Goal: Check status

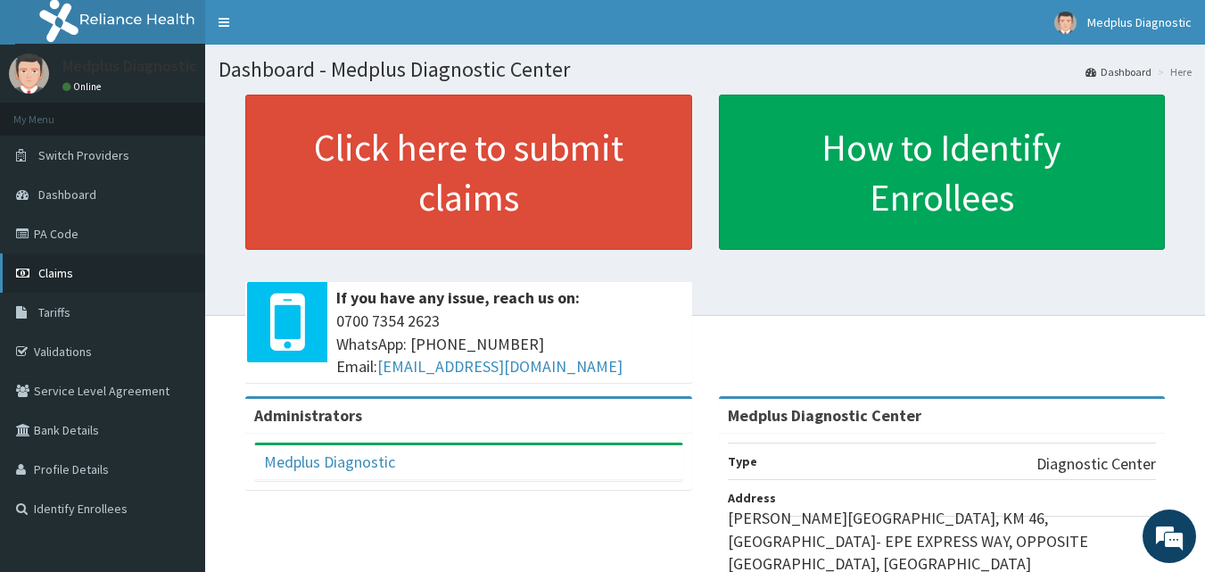
click at [113, 285] on link "Claims" at bounding box center [102, 272] width 205 height 39
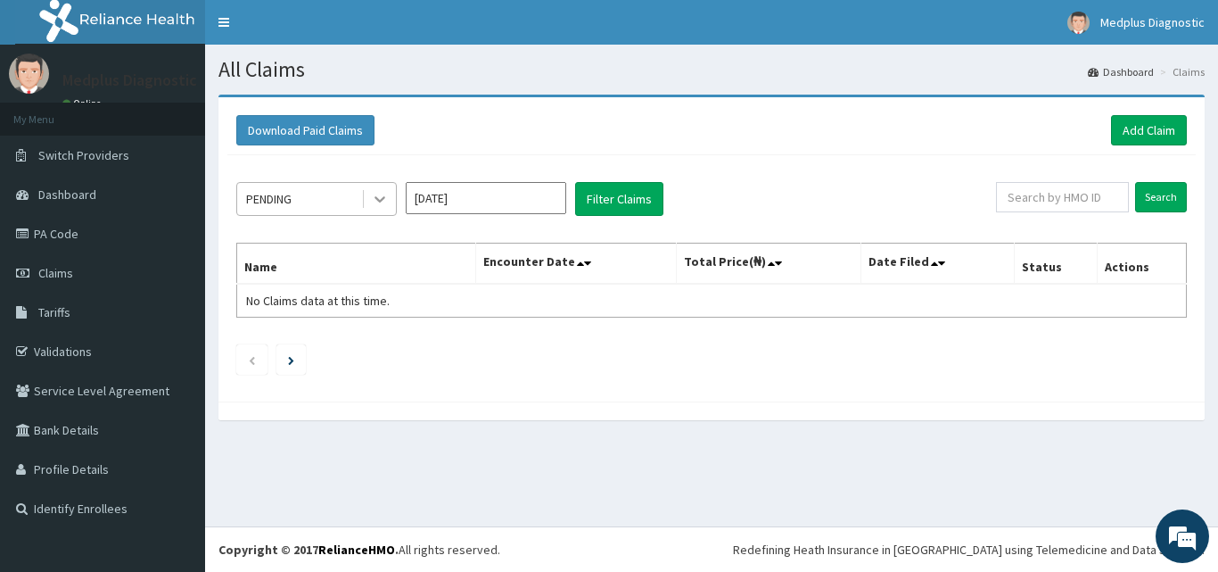
click at [381, 208] on icon at bounding box center [380, 199] width 18 height 18
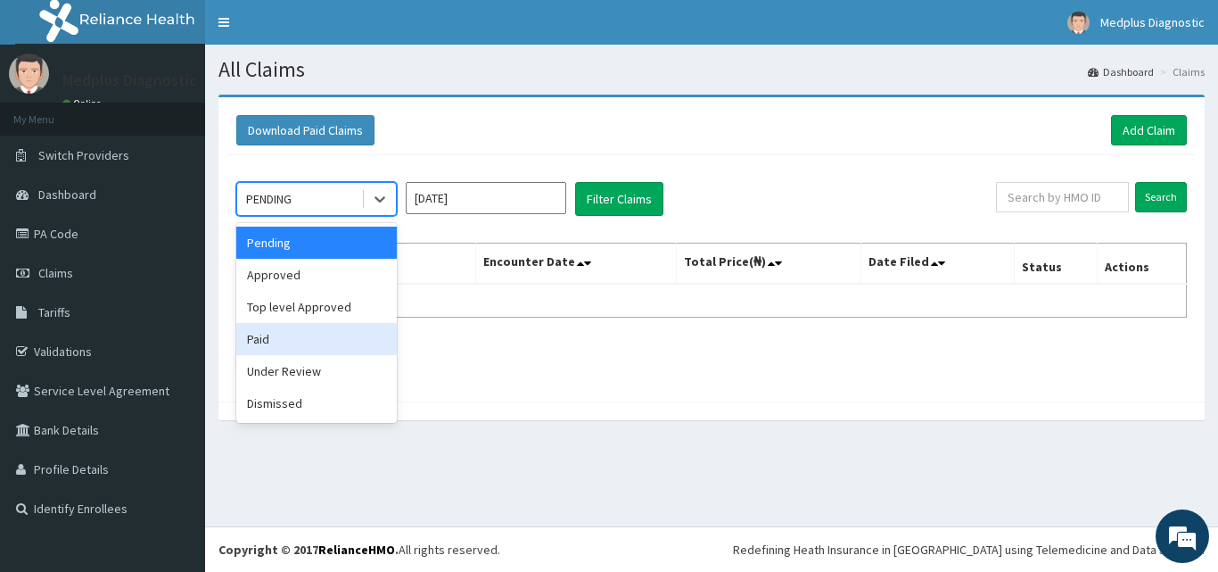
click at [311, 353] on div "Paid" at bounding box center [316, 339] width 161 height 32
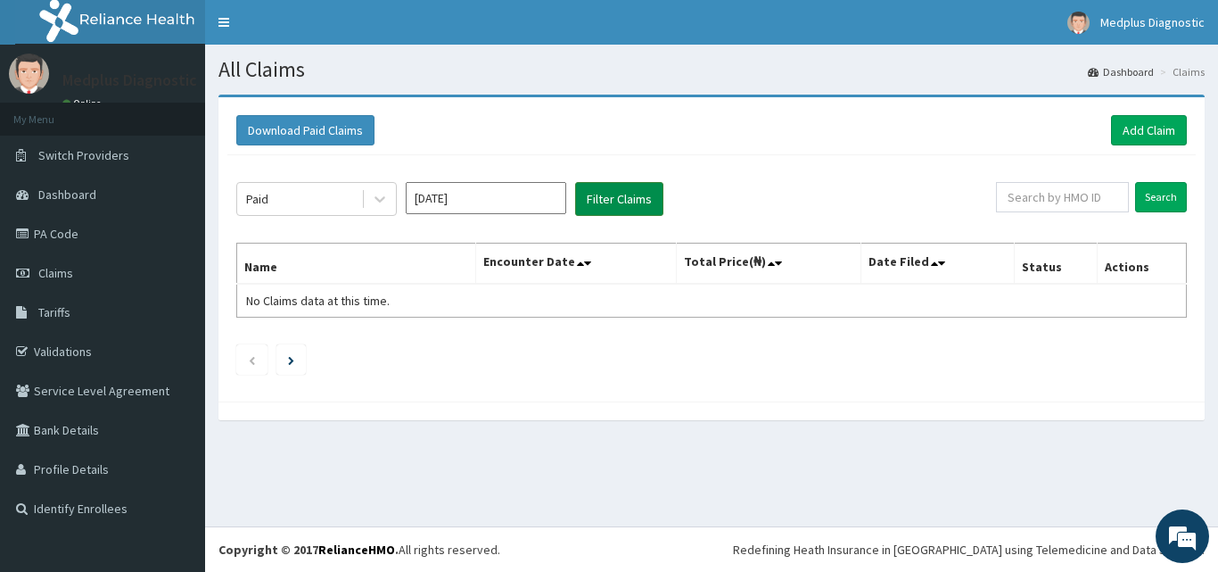
click at [611, 202] on button "Filter Claims" at bounding box center [619, 199] width 88 height 34
